Goal: Task Accomplishment & Management: Use online tool/utility

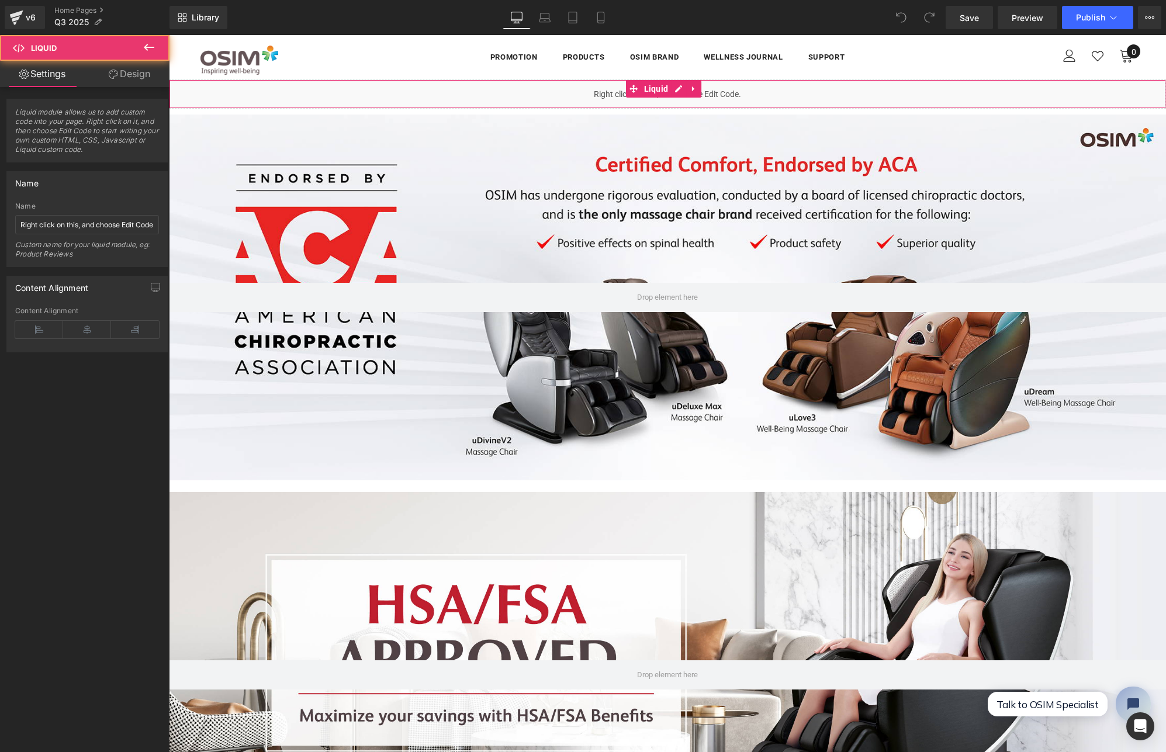
click at [462, 100] on div "Liquid" at bounding box center [667, 94] width 997 height 29
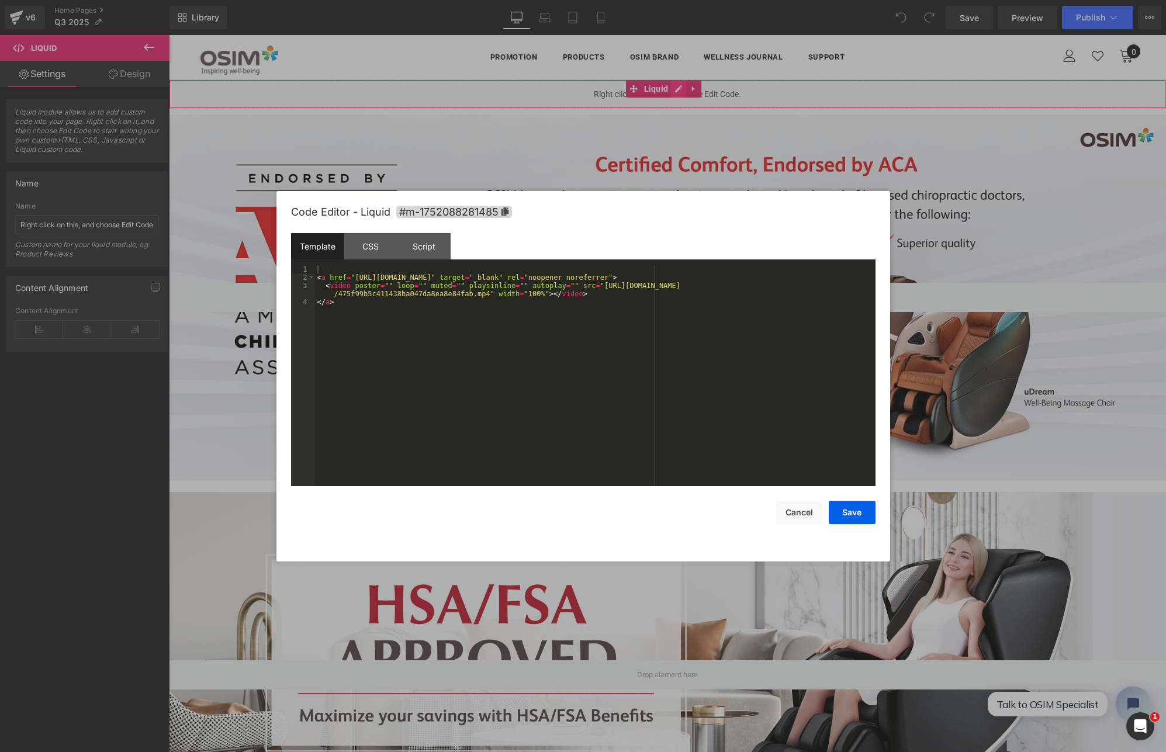
click at [682, 92] on ul "Liquid" at bounding box center [664, 89] width 76 height 18
click at [531, 294] on div "< a href = "[URL][DOMAIN_NAME]" target = "_blank" rel = "noopener noreferrer" >…" at bounding box center [595, 383] width 561 height 237
drag, startPoint x: 491, startPoint y: 293, endPoint x: 605, endPoint y: 284, distance: 113.8
click at [605, 284] on div "< a href = "[URL][DOMAIN_NAME]" target = "_blank" rel = "noopener noreferrer" >…" at bounding box center [595, 383] width 561 height 237
click at [858, 516] on button "Save" at bounding box center [852, 512] width 47 height 23
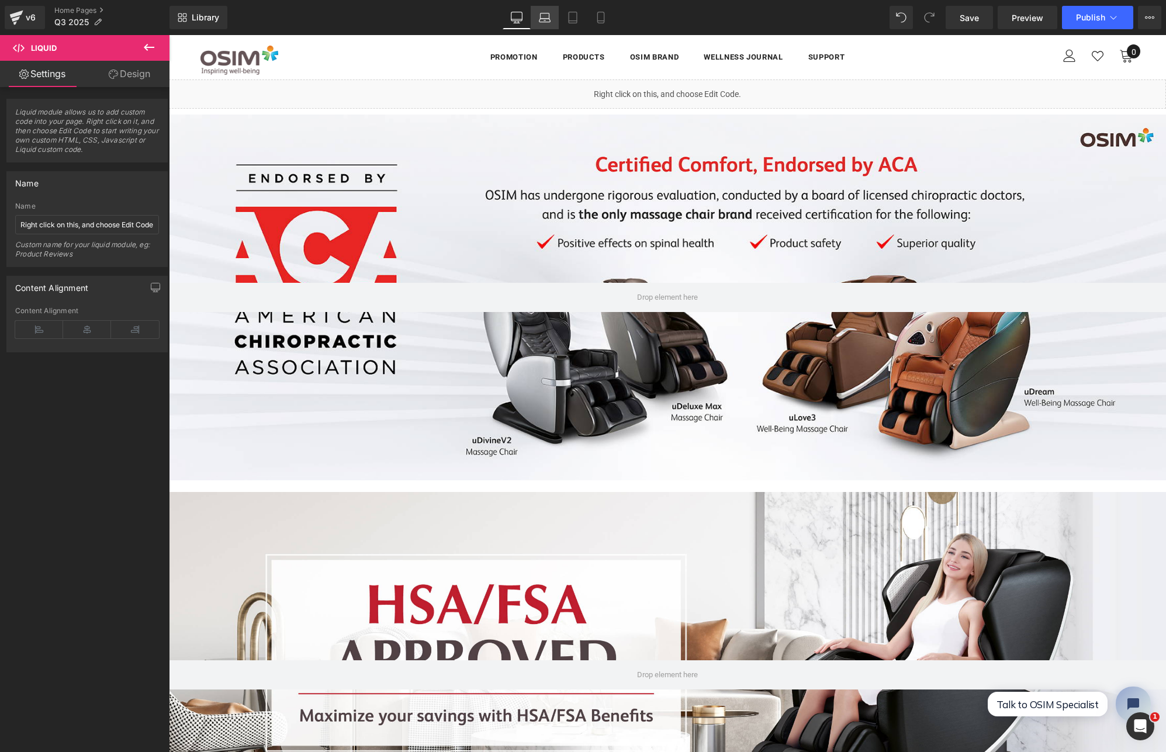
click at [547, 18] on icon at bounding box center [545, 18] width 12 height 12
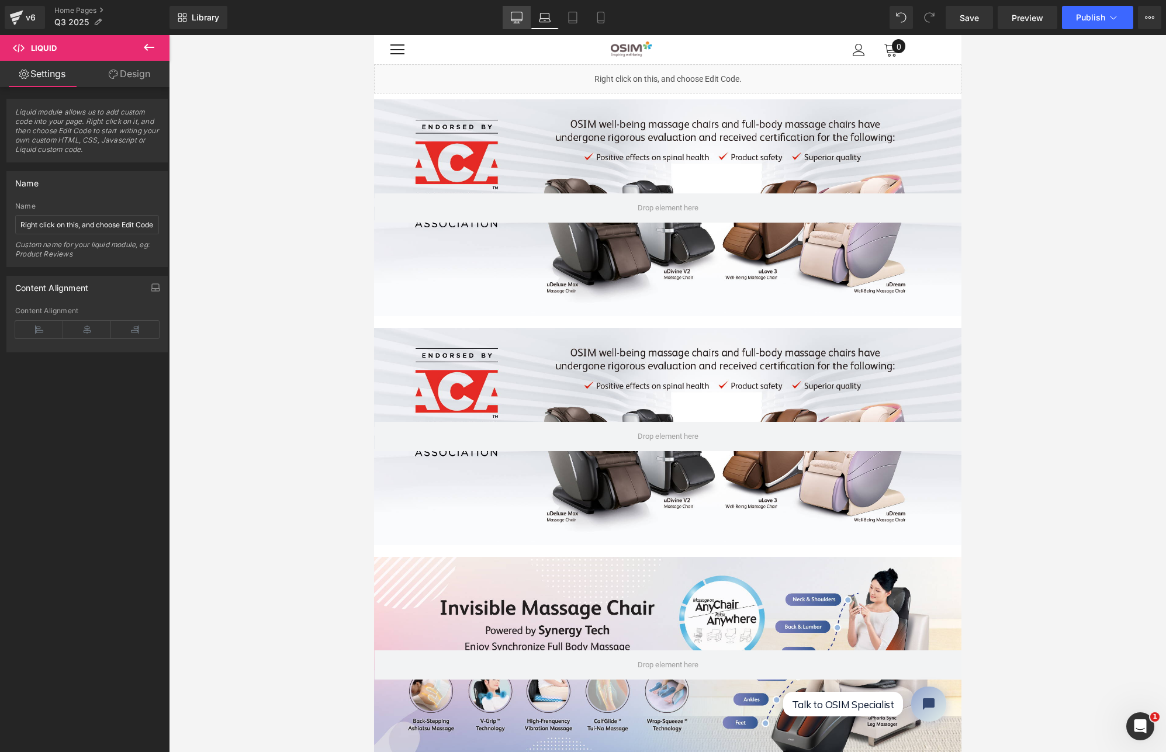
click at [519, 18] on icon at bounding box center [517, 18] width 12 height 12
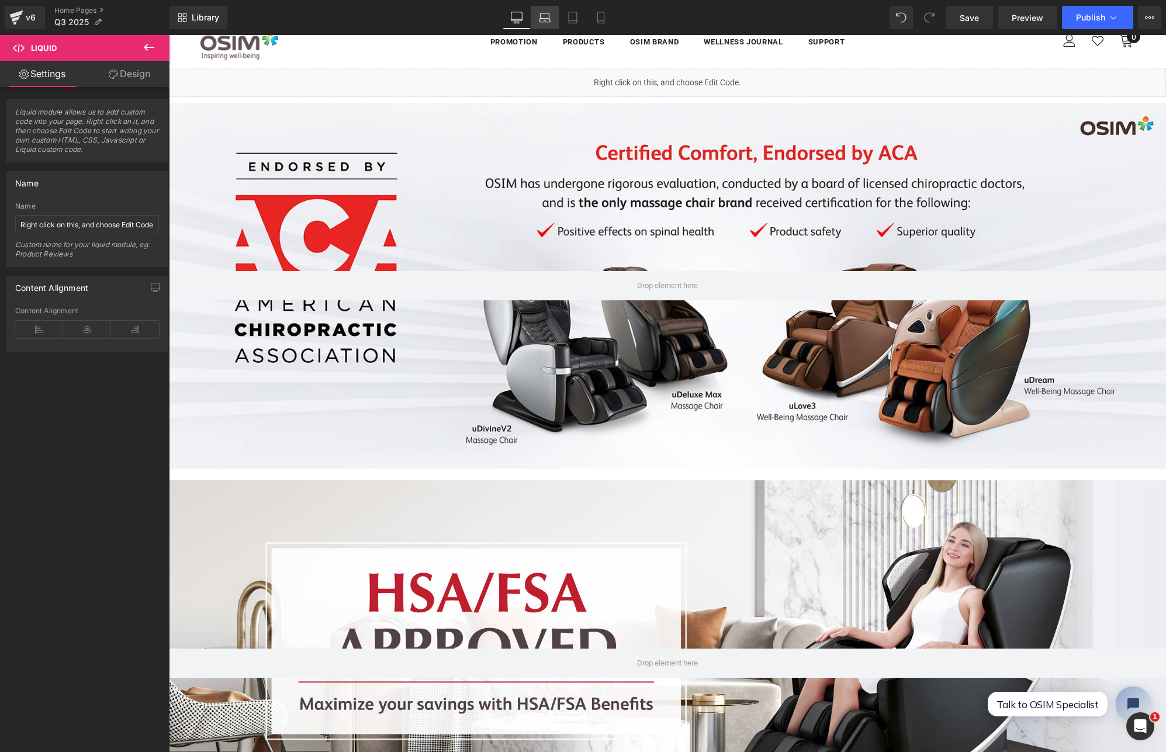
click at [540, 19] on icon at bounding box center [544, 21] width 11 height 4
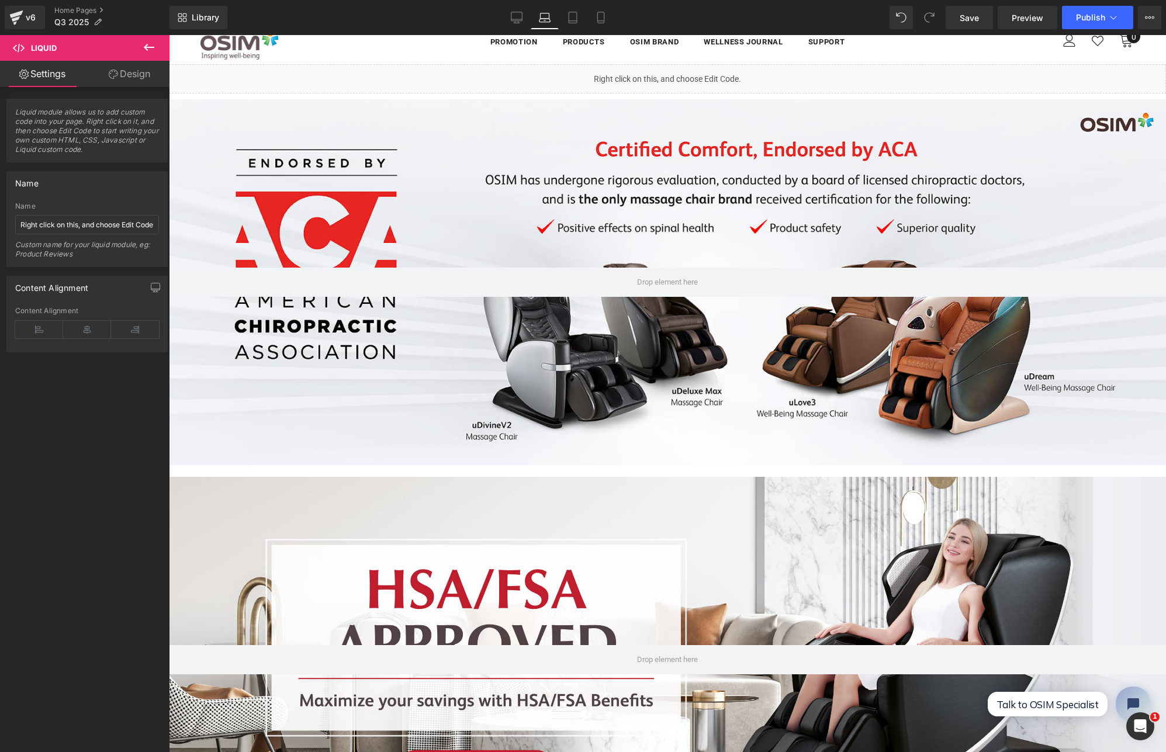
scroll to position [41, 0]
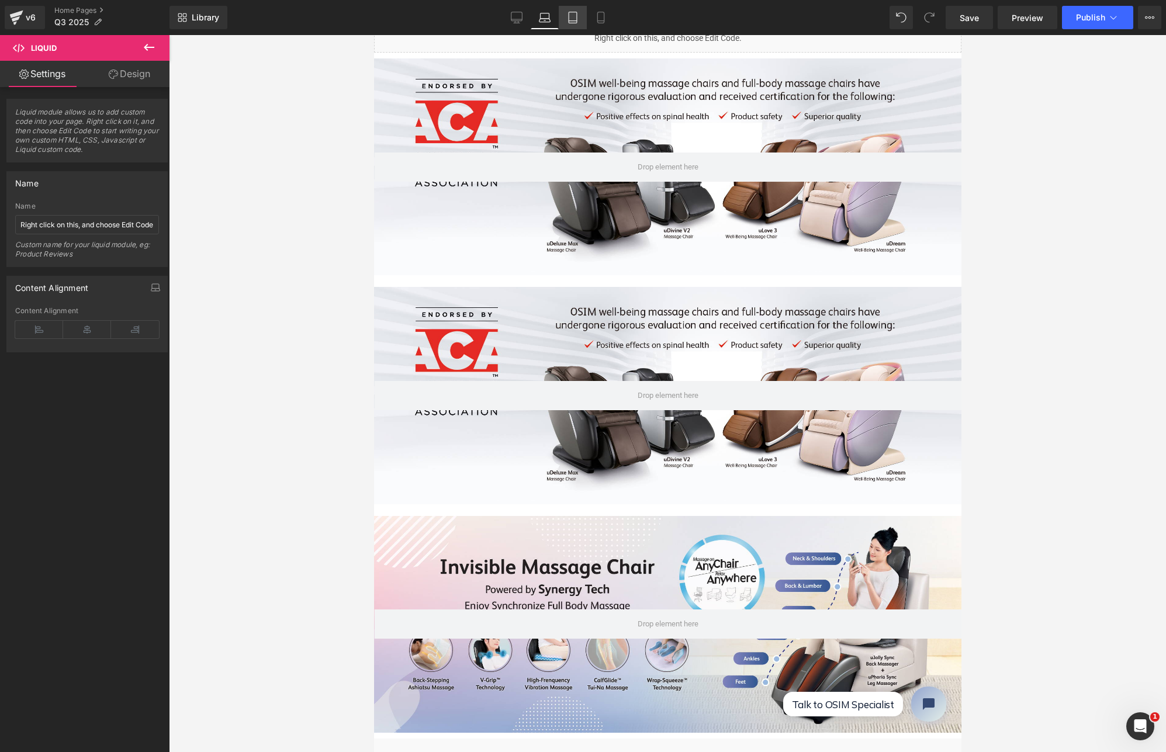
click at [570, 18] on icon at bounding box center [573, 18] width 12 height 12
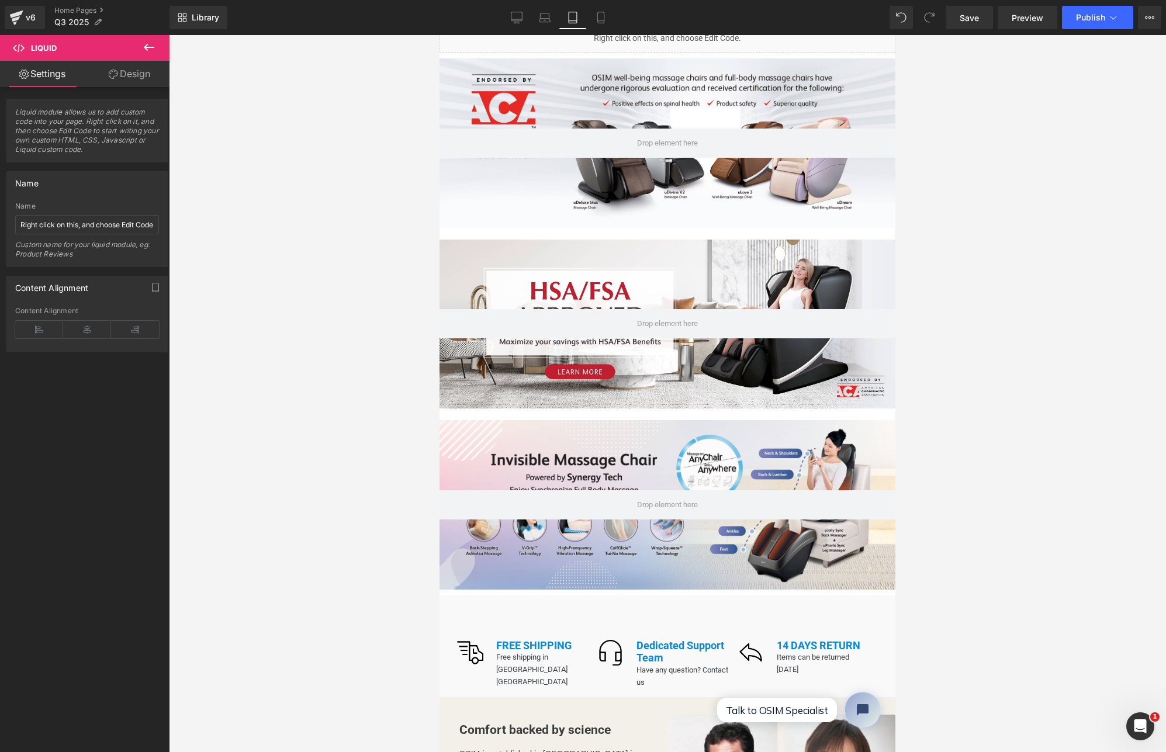
scroll to position [0, 0]
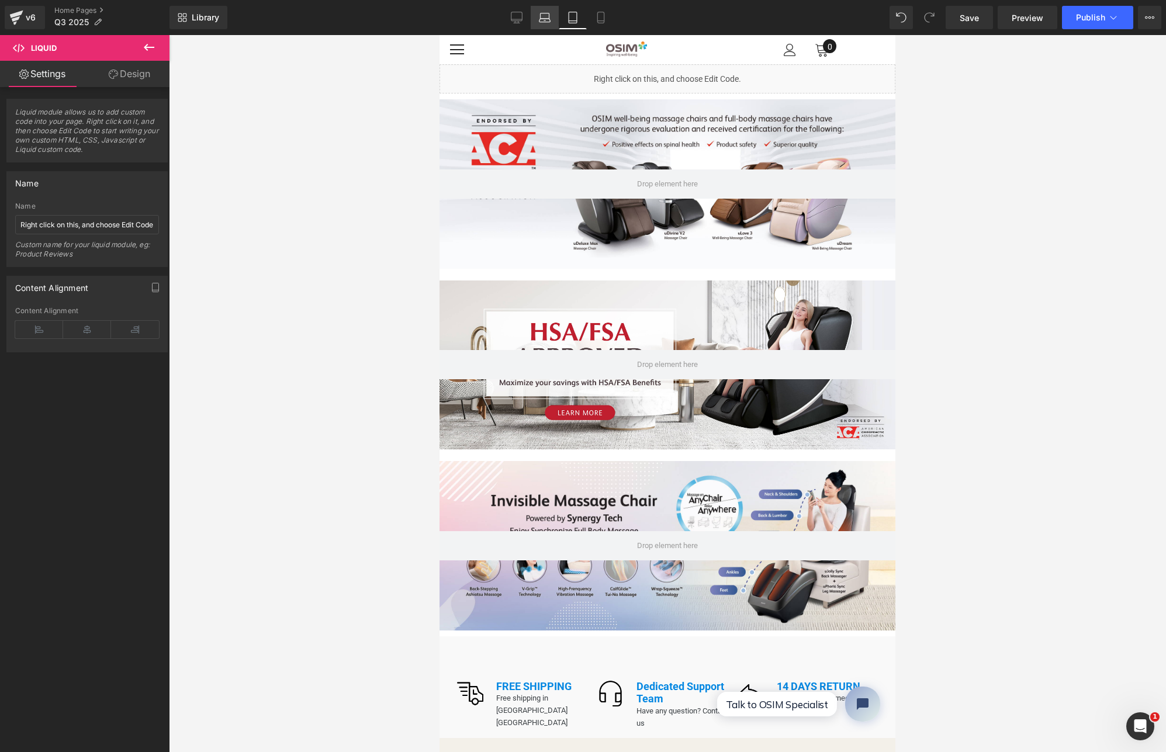
click at [545, 18] on icon at bounding box center [545, 18] width 12 height 12
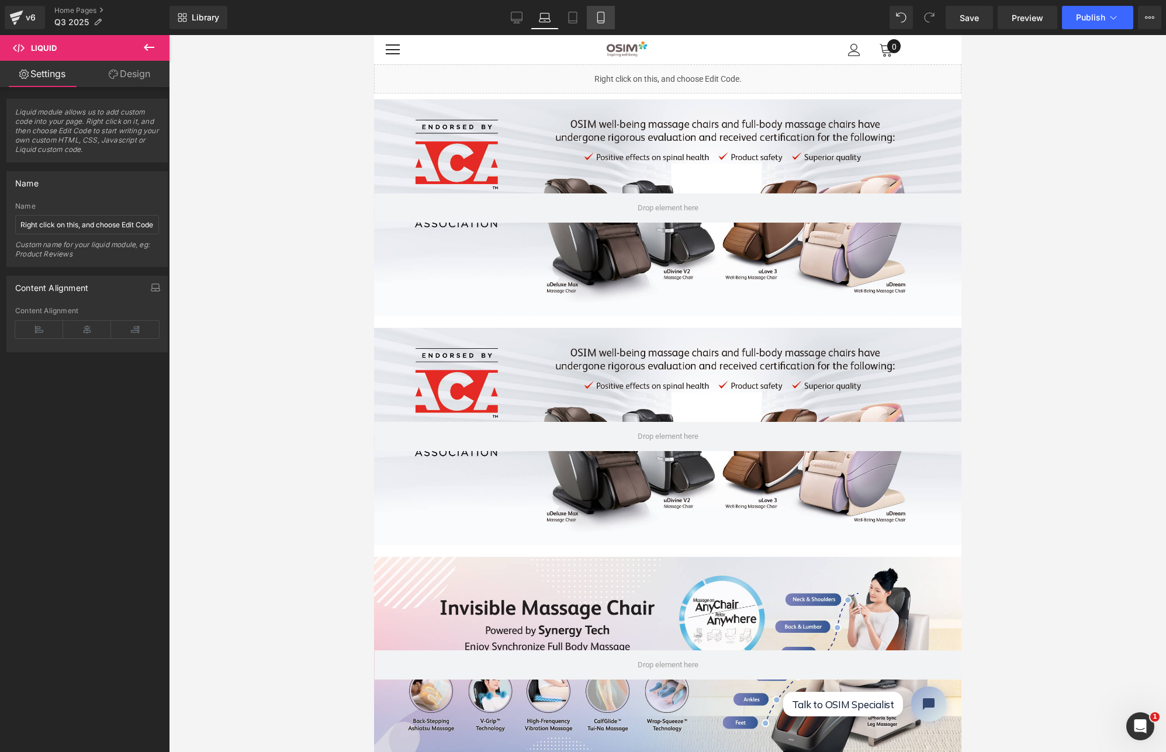
click at [600, 17] on icon at bounding box center [601, 18] width 12 height 12
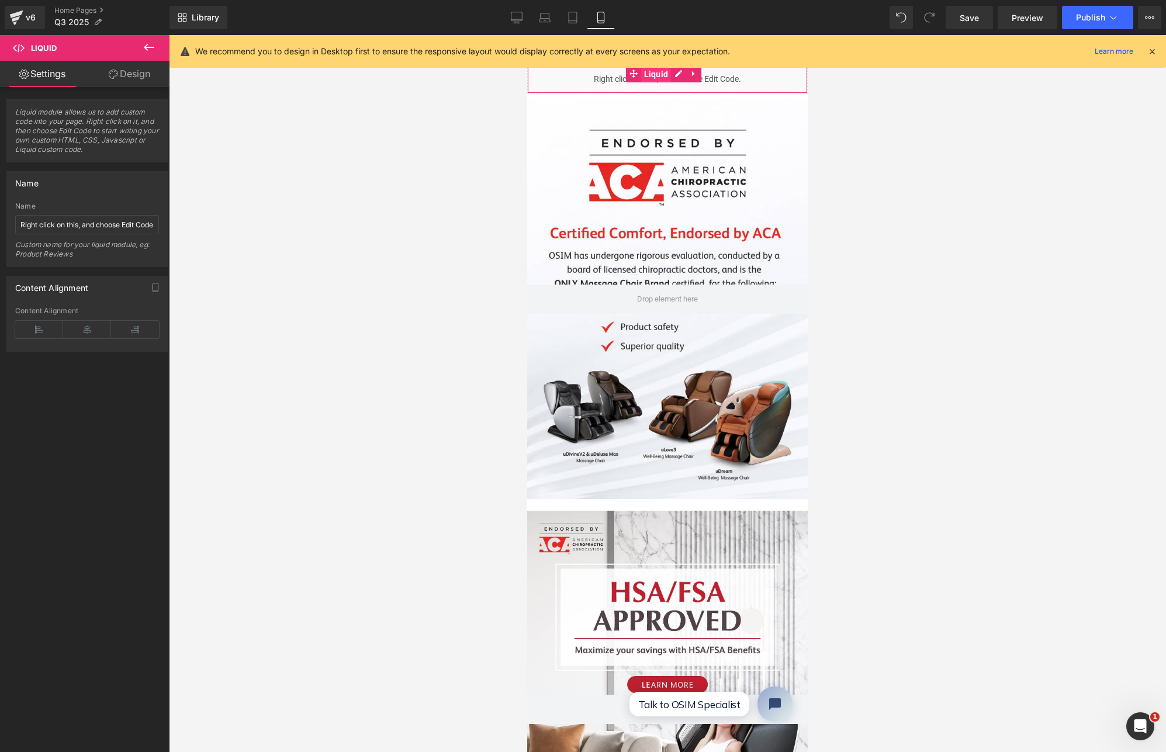
click at [656, 75] on span "Liquid" at bounding box center [656, 74] width 30 height 18
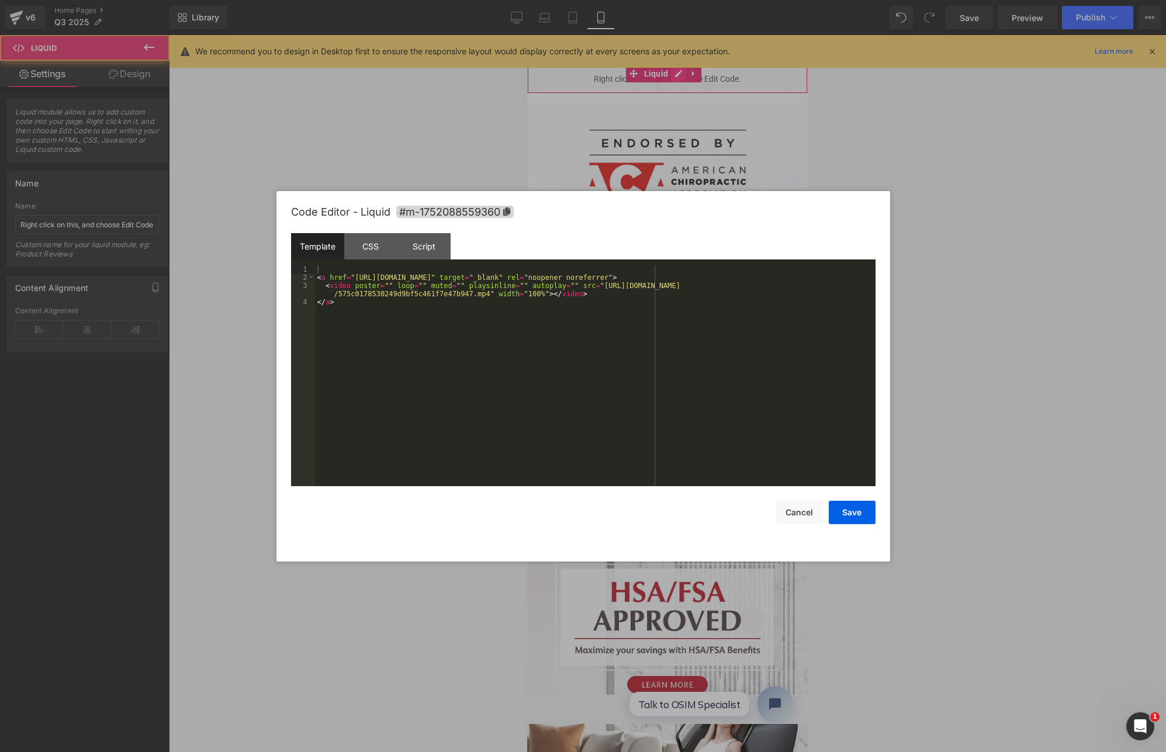
click at [680, 74] on link at bounding box center [678, 74] width 15 height 18
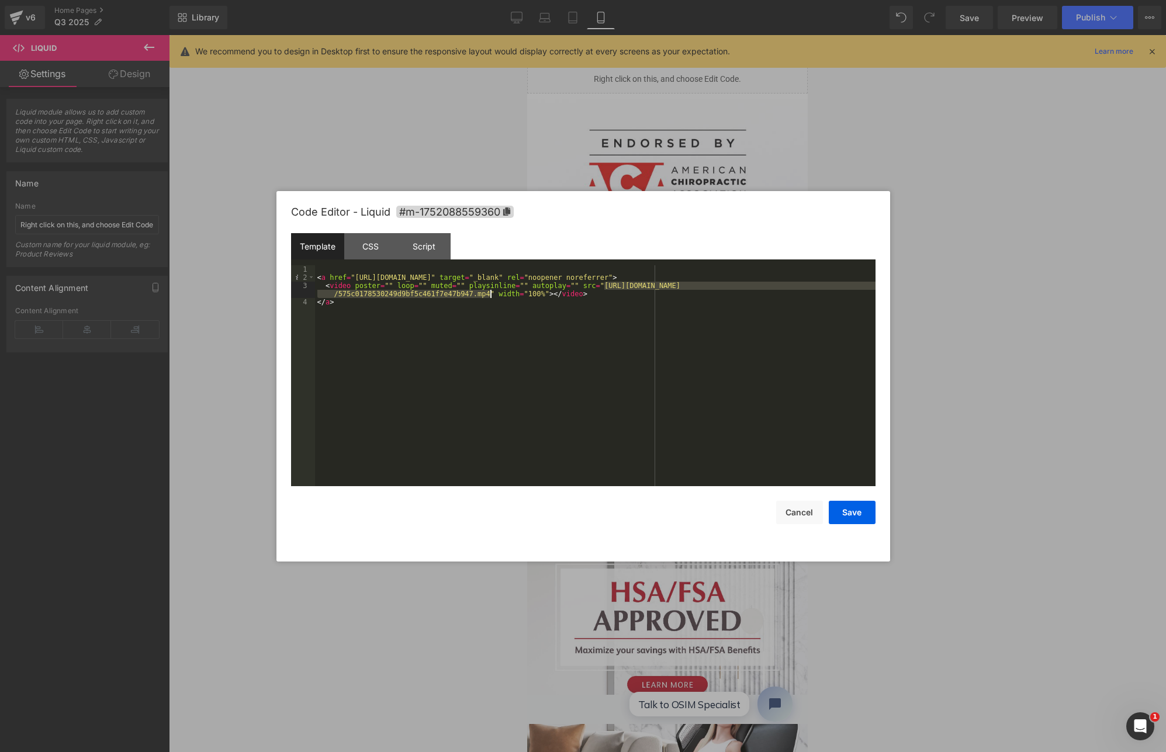
drag, startPoint x: 605, startPoint y: 284, endPoint x: 491, endPoint y: 293, distance: 114.3
click at [491, 293] on div "< a href = "[URL][DOMAIN_NAME]" target = "_blank" rel = "noopener noreferrer" >…" at bounding box center [595, 383] width 561 height 237
click at [856, 513] on button "Save" at bounding box center [852, 512] width 47 height 23
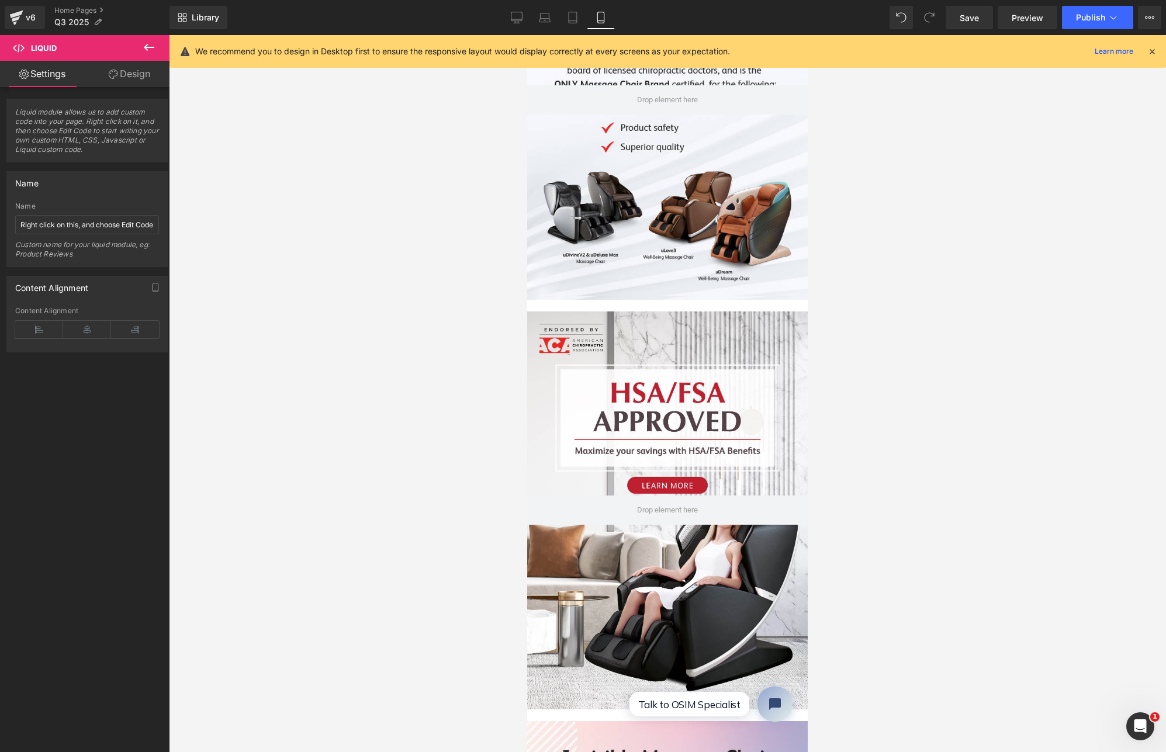
scroll to position [206, 0]
